Goal: Task Accomplishment & Management: Use online tool/utility

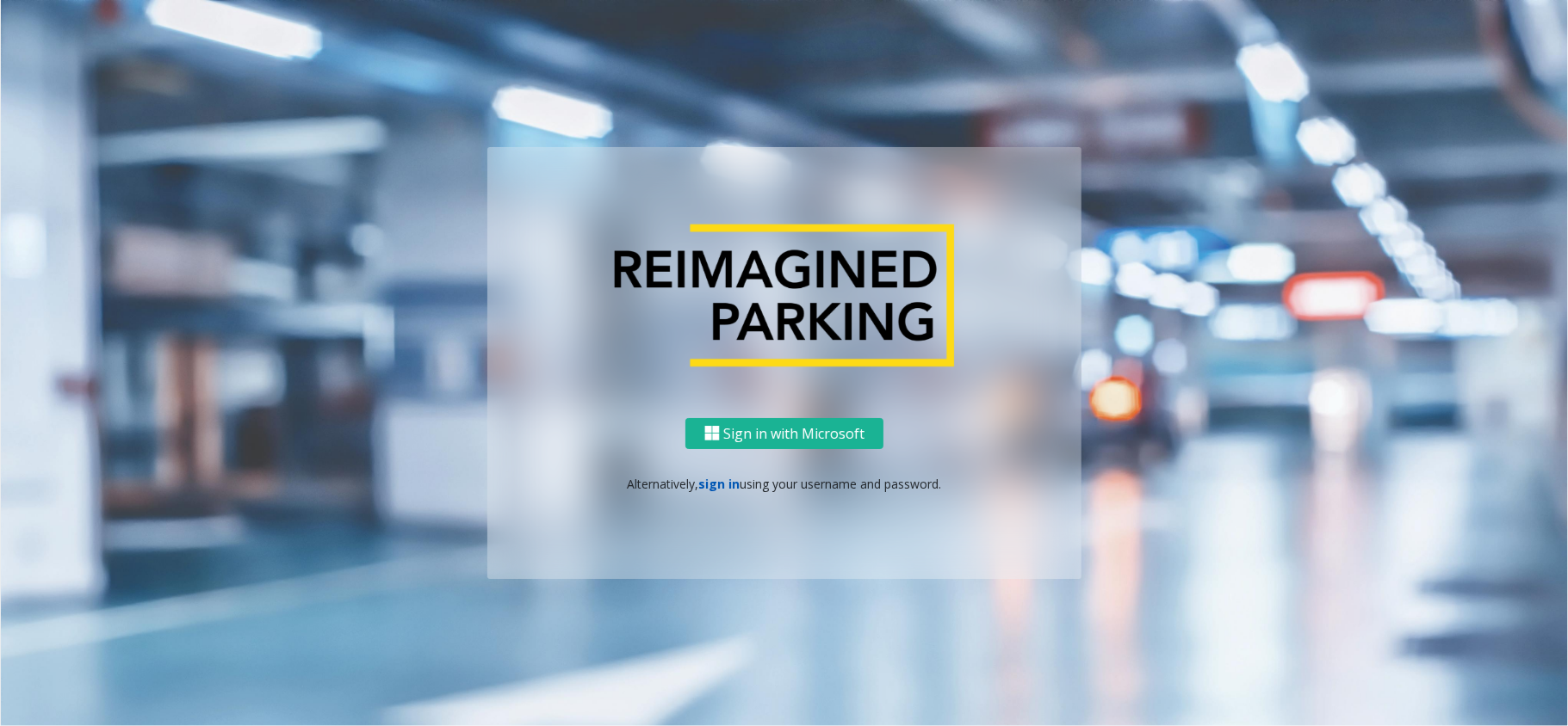
click at [717, 489] on link "sign in" at bounding box center [719, 483] width 41 height 16
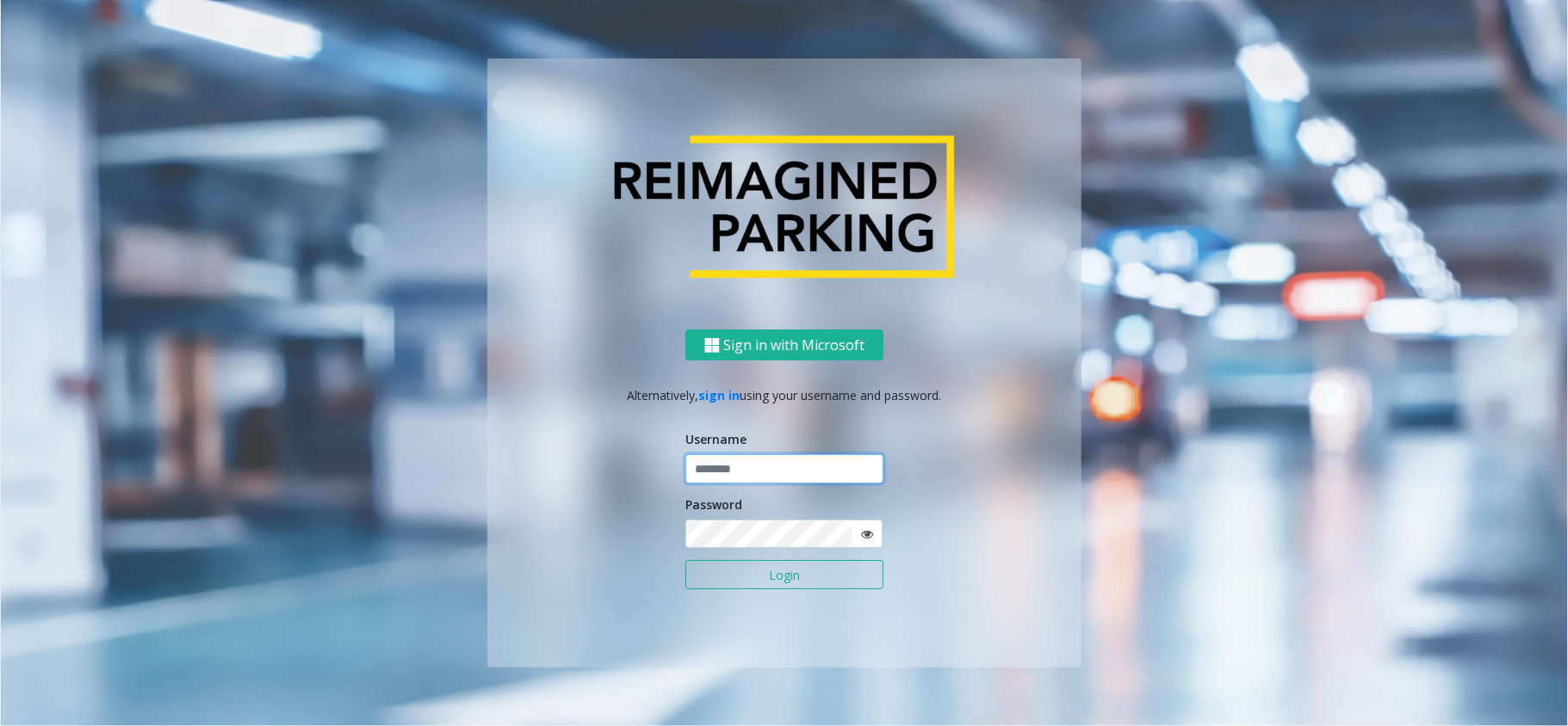
click at [756, 480] on input "text" at bounding box center [784, 469] width 198 height 30
type input "**********"
click at [742, 582] on button "Login" at bounding box center [784, 575] width 198 height 30
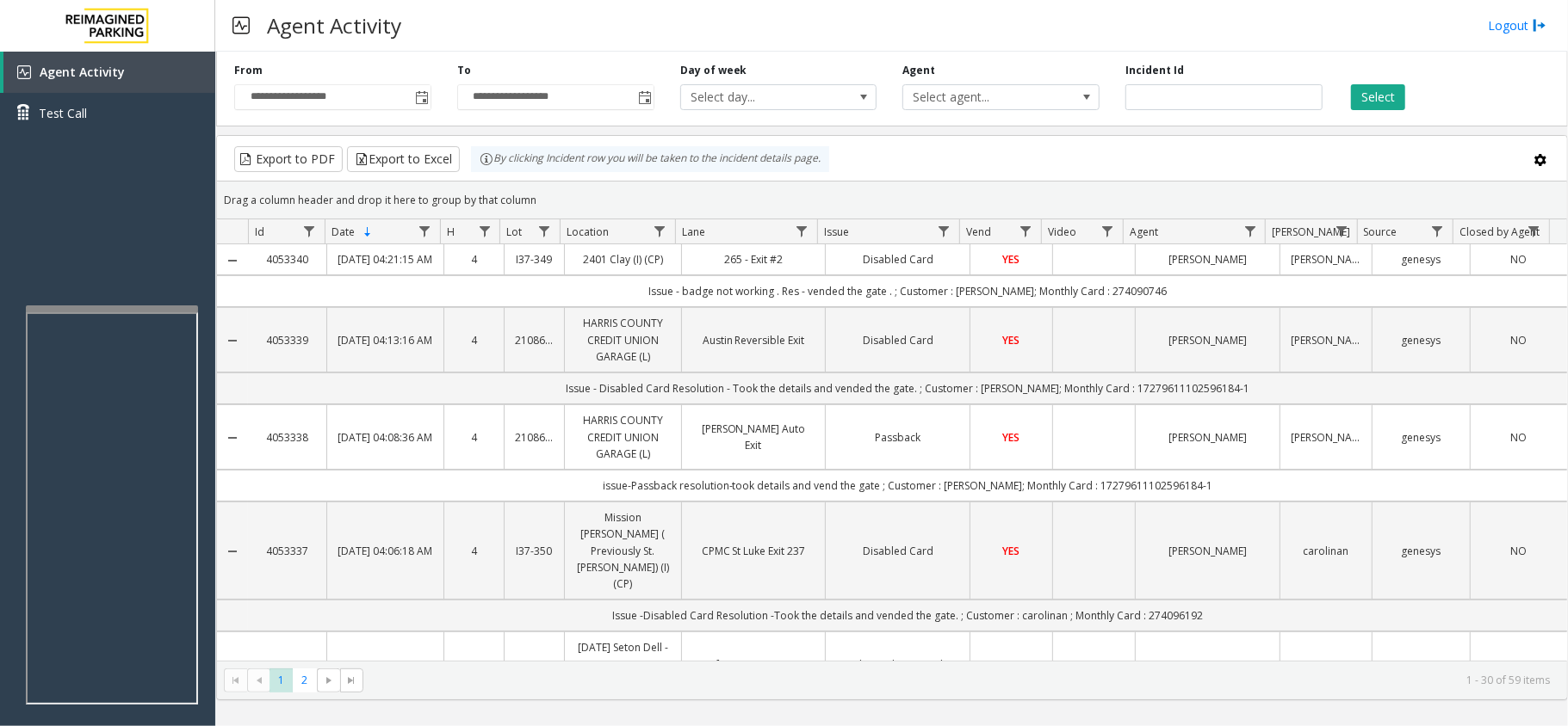
drag, startPoint x: 545, startPoint y: 187, endPoint x: 459, endPoint y: 158, distance: 90.8
click at [459, 158] on kendo-grid "Export to PDF Export to Excel By clicking Incident row you will be taken to the…" at bounding box center [892, 417] width 1352 height 565
click at [525, 196] on div "Drag a column header and drop it here to group by that column" at bounding box center [892, 200] width 1350 height 30
click at [546, 196] on div "Drag a column header and drop it here to group by that column" at bounding box center [892, 200] width 1350 height 30
drag, startPoint x: 546, startPoint y: 196, endPoint x: 479, endPoint y: 165, distance: 73.8
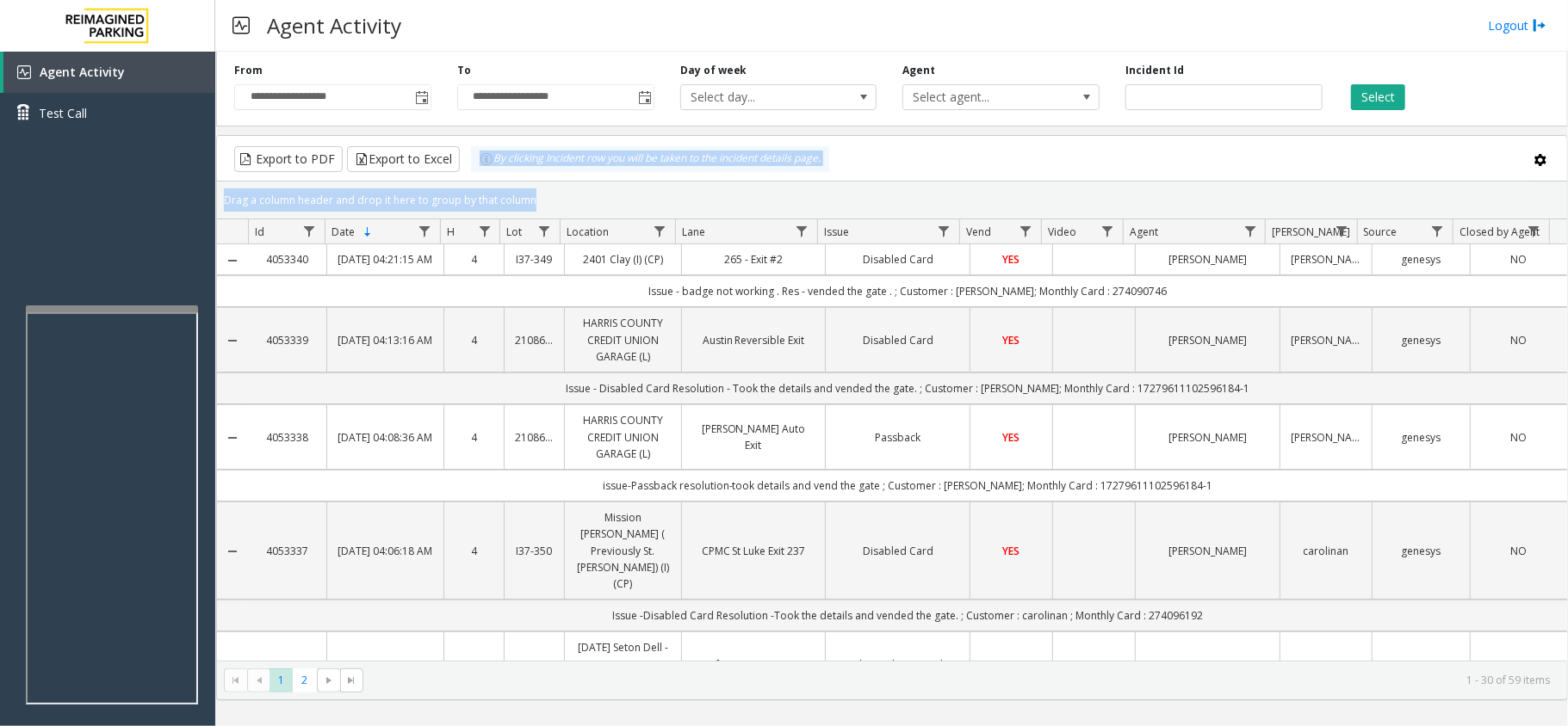
click at [479, 165] on kendo-grid "Export to PDF Export to Excel By clicking Incident row you will be taken to the…" at bounding box center [892, 417] width 1352 height 565
click at [568, 186] on div "Drag a column header and drop it here to group by that column" at bounding box center [892, 200] width 1350 height 30
drag, startPoint x: 529, startPoint y: 197, endPoint x: 538, endPoint y: 193, distance: 9.8
click at [538, 193] on div "Drag a column header and drop it here to group by that column" at bounding box center [892, 200] width 1350 height 30
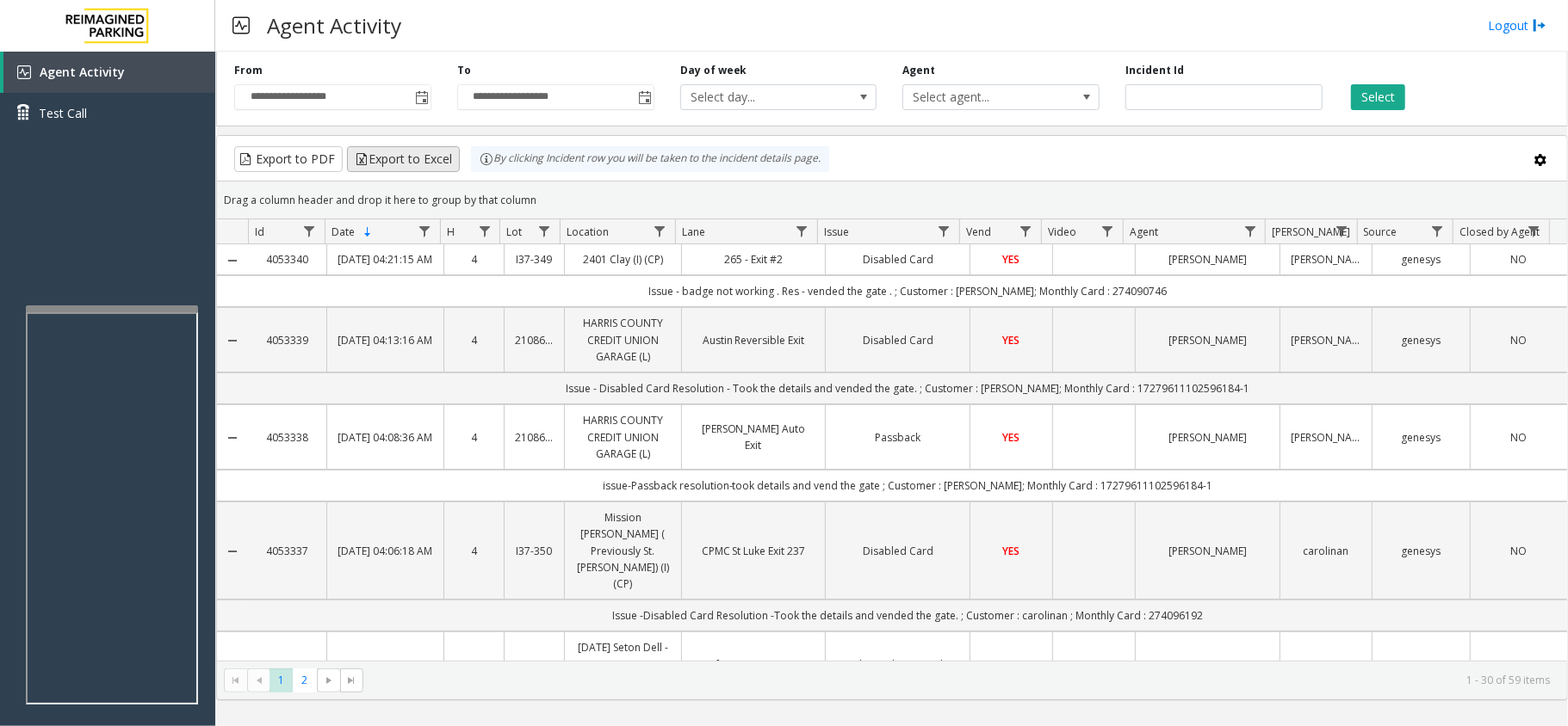
drag, startPoint x: 551, startPoint y: 191, endPoint x: 439, endPoint y: 163, distance: 115.4
click at [439, 163] on kendo-grid "Export to PDF Export to Excel By clicking Incident row you will be taken to the…" at bounding box center [892, 417] width 1352 height 565
click at [582, 200] on div "Drag a column header and drop it here to group by that column" at bounding box center [892, 200] width 1350 height 30
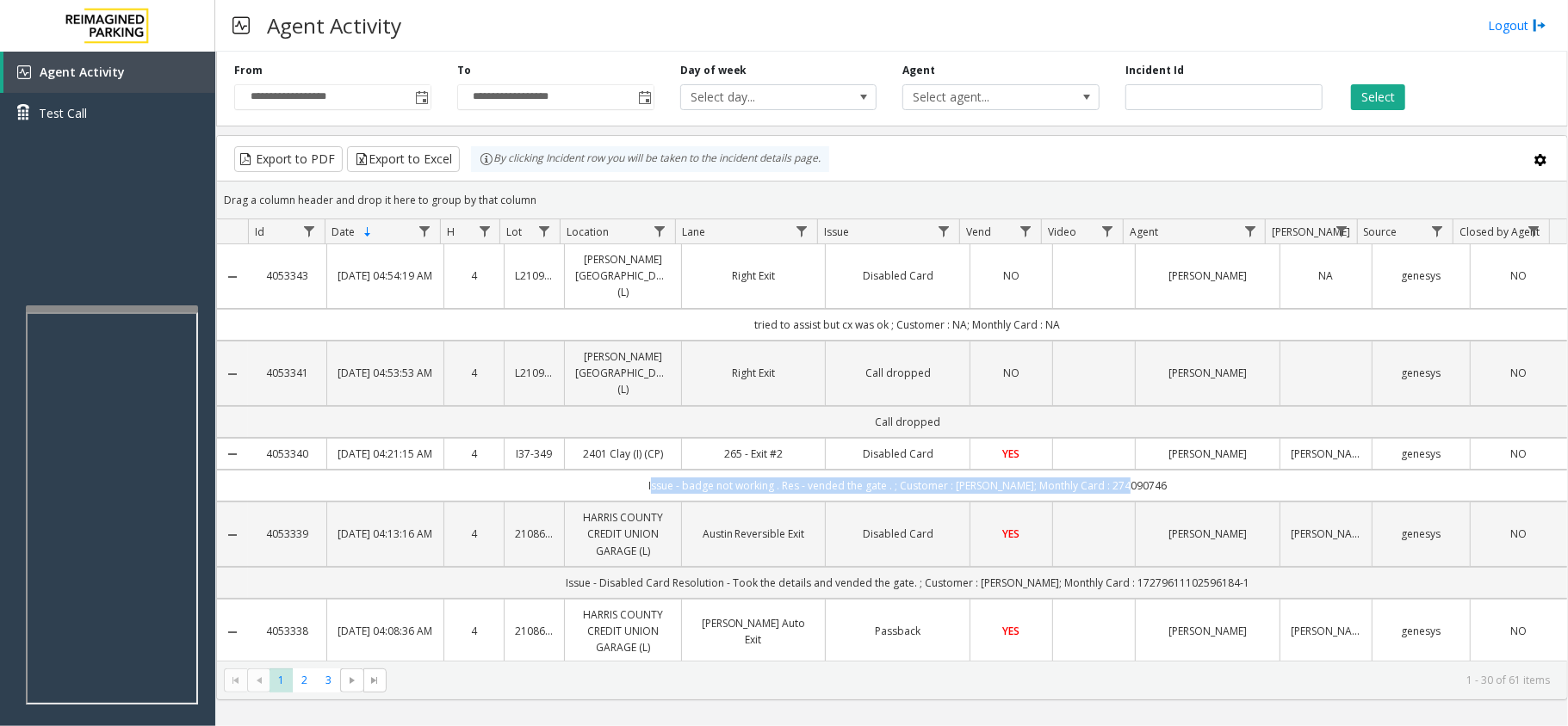
drag, startPoint x: 662, startPoint y: 470, endPoint x: 1178, endPoint y: 473, distance: 516.0
click at [1178, 473] on td "Issue - badge not working . Res - vended the gate . ; Customer : [PERSON_NAME];…" at bounding box center [907, 485] width 1319 height 31
drag, startPoint x: 1174, startPoint y: 468, endPoint x: 634, endPoint y: 473, distance: 540.0
click at [634, 473] on td "Issue - badge not working . Res - vended the gate . ; Customer : [PERSON_NAME];…" at bounding box center [907, 485] width 1319 height 31
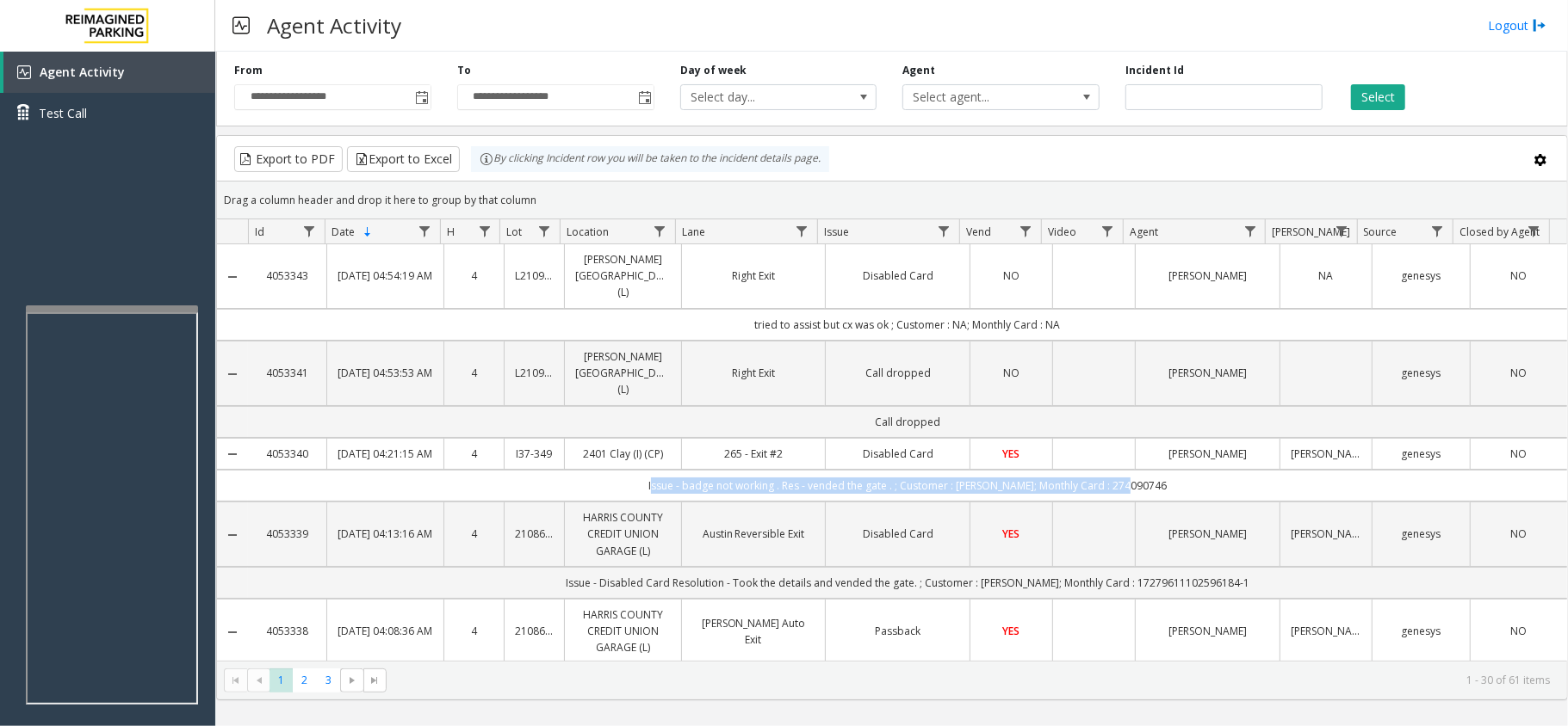
click at [634, 473] on td "Issue - badge not working . Res - vended the gate . ; Customer : [PERSON_NAME];…" at bounding box center [907, 485] width 1319 height 31
